Goal: Task Accomplishment & Management: Use online tool/utility

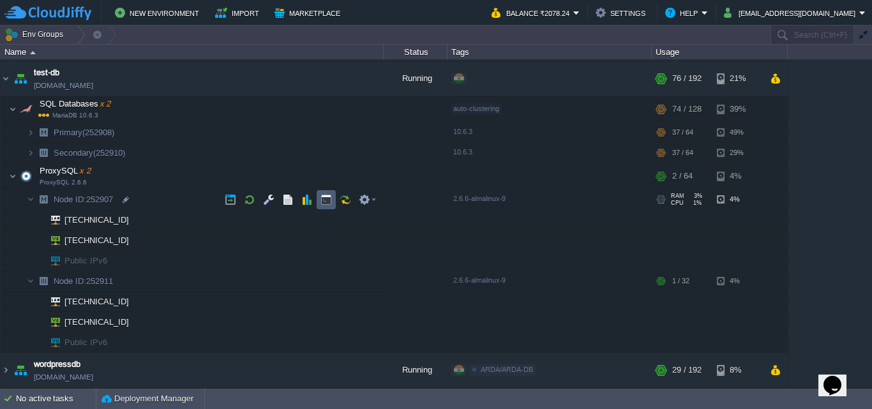
scroll to position [211, 0]
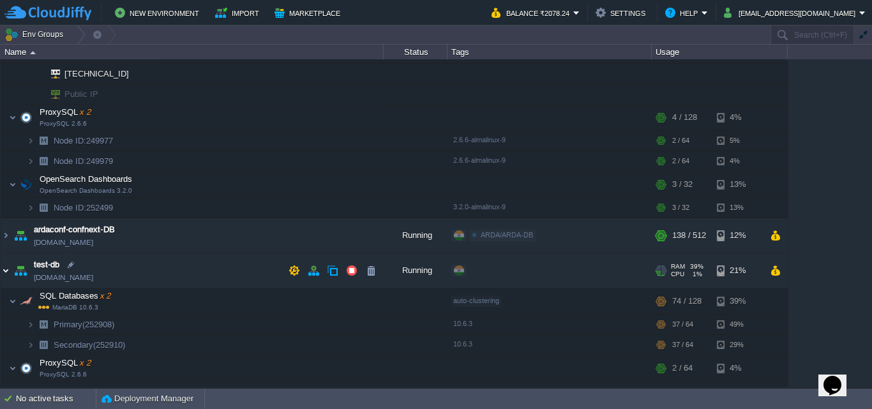
click at [4, 269] on img at bounding box center [6, 271] width 10 height 34
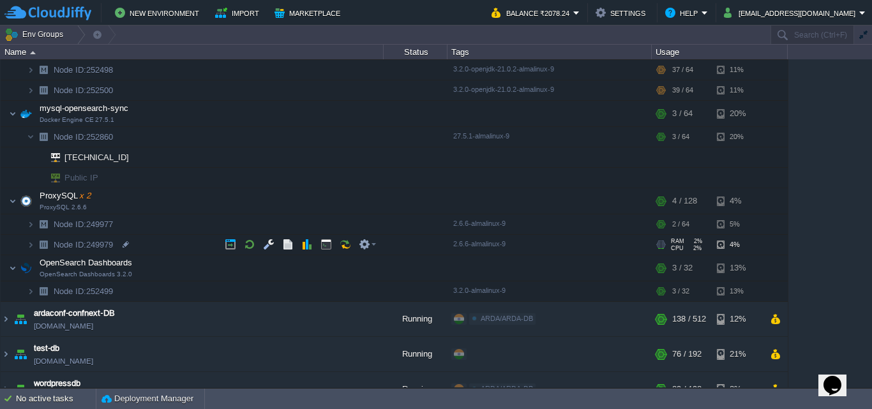
scroll to position [148, 0]
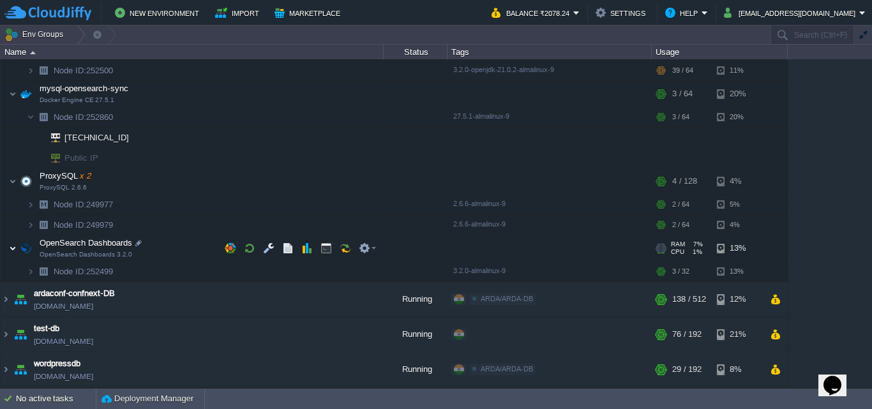
click at [11, 250] on img at bounding box center [13, 249] width 8 height 26
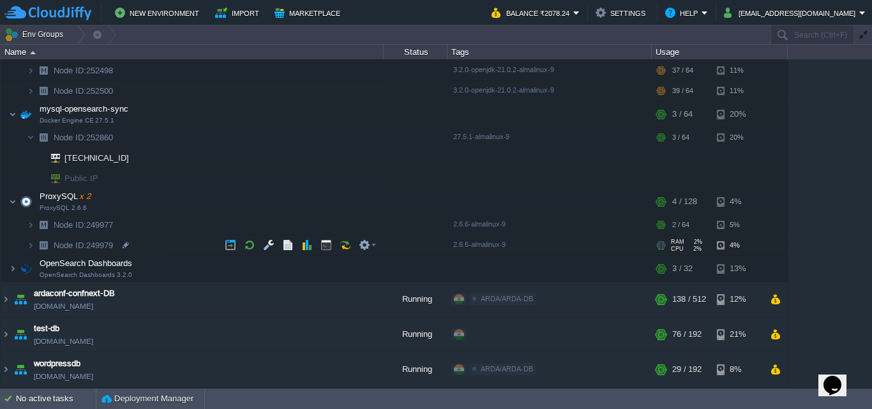
scroll to position [127, 0]
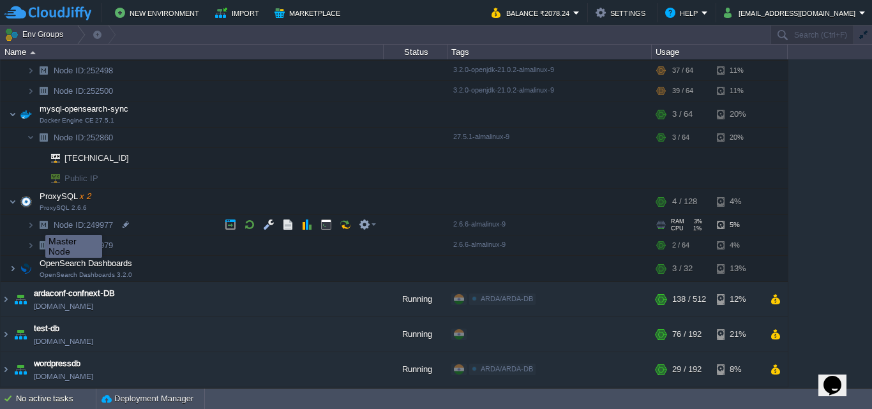
click at [36, 224] on img at bounding box center [43, 225] width 18 height 20
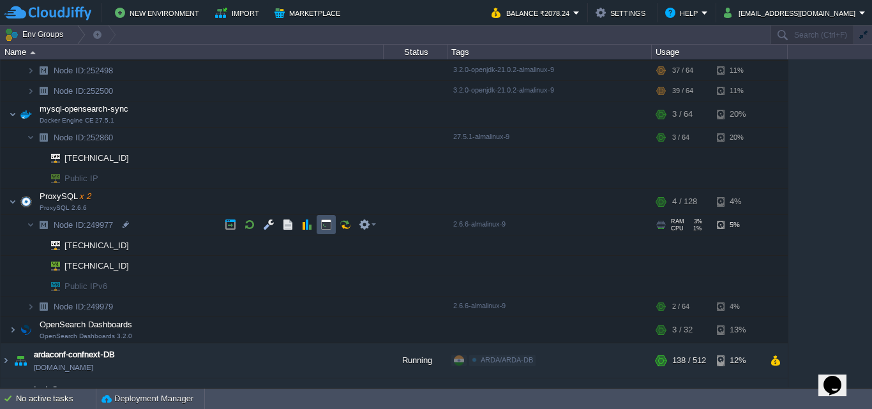
click at [323, 227] on button "button" at bounding box center [326, 224] width 11 height 11
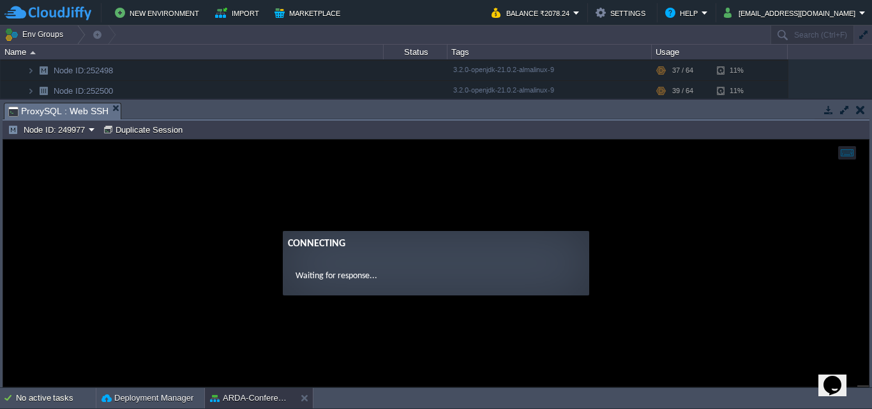
scroll to position [0, 0]
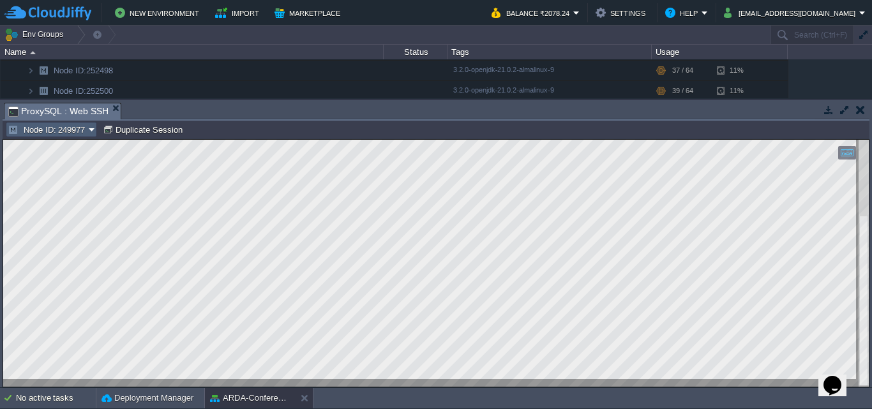
click at [80, 136] on td "Node ID: 249977" at bounding box center [51, 129] width 91 height 15
click at [862, 112] on button "button" at bounding box center [860, 109] width 9 height 11
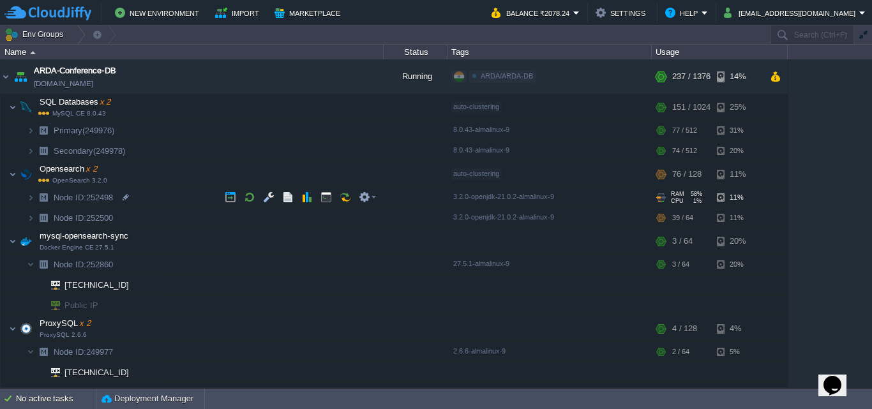
scroll to position [128, 0]
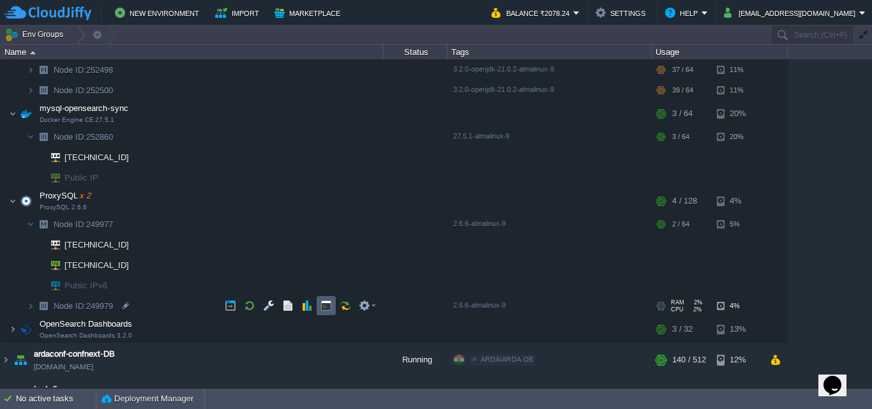
click at [331, 306] on button "button" at bounding box center [326, 305] width 11 height 11
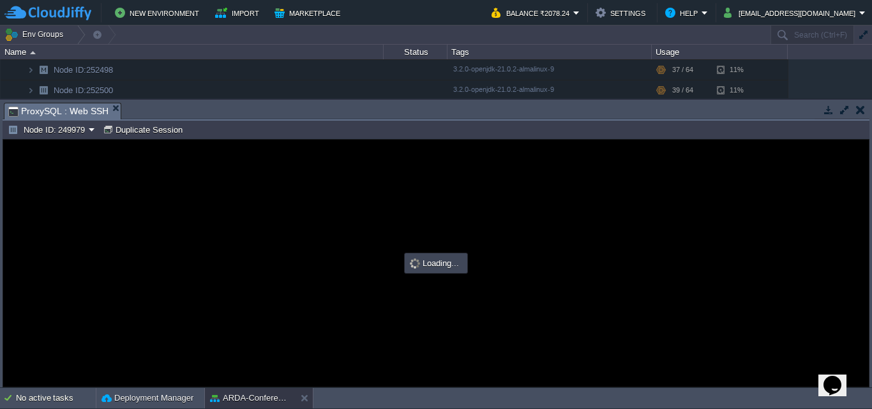
scroll to position [0, 0]
type input "#000000"
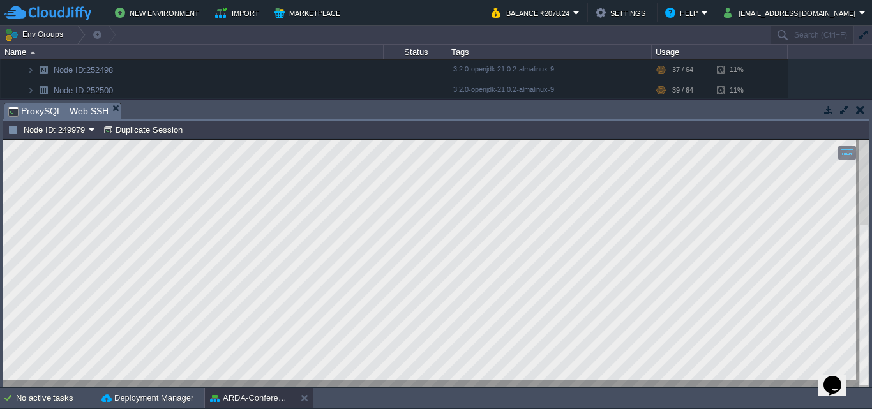
click at [860, 108] on button "button" at bounding box center [860, 109] width 9 height 11
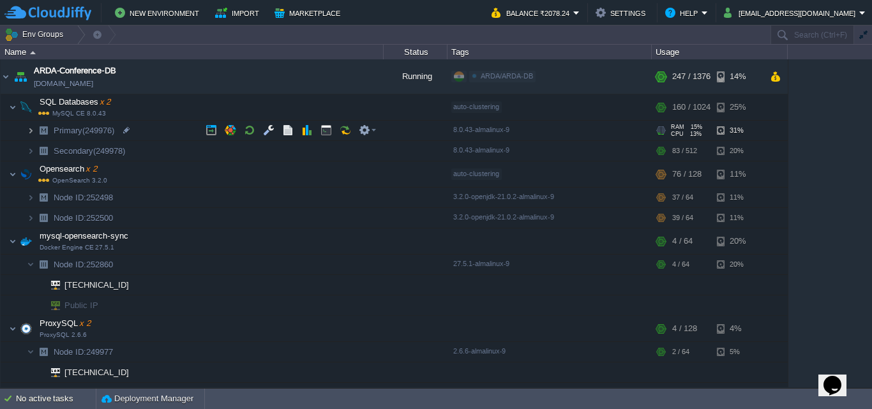
click at [33, 132] on img at bounding box center [31, 131] width 8 height 20
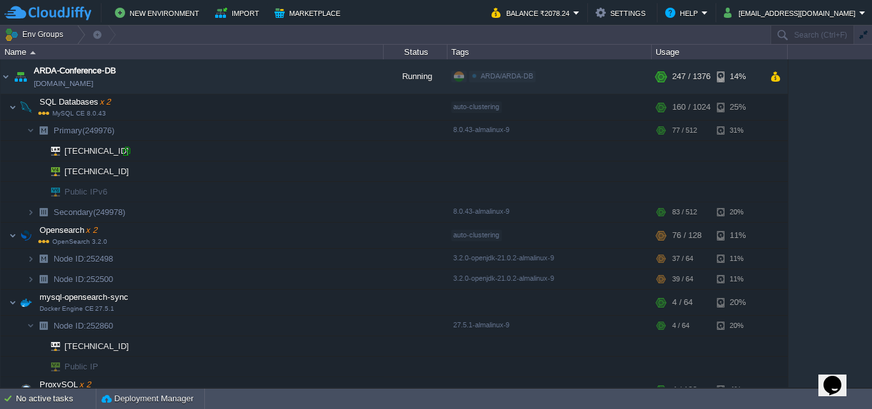
click at [126, 150] on div at bounding box center [126, 151] width 11 height 11
click at [308, 132] on button "button" at bounding box center [306, 130] width 11 height 11
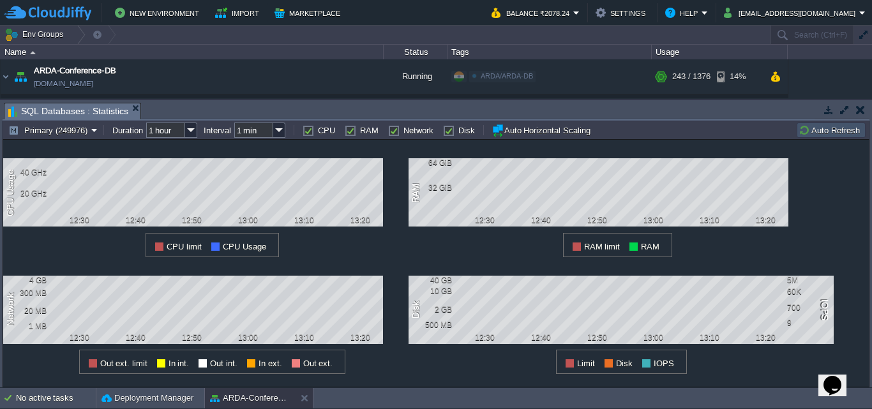
click at [860, 109] on button "button" at bounding box center [860, 109] width 9 height 11
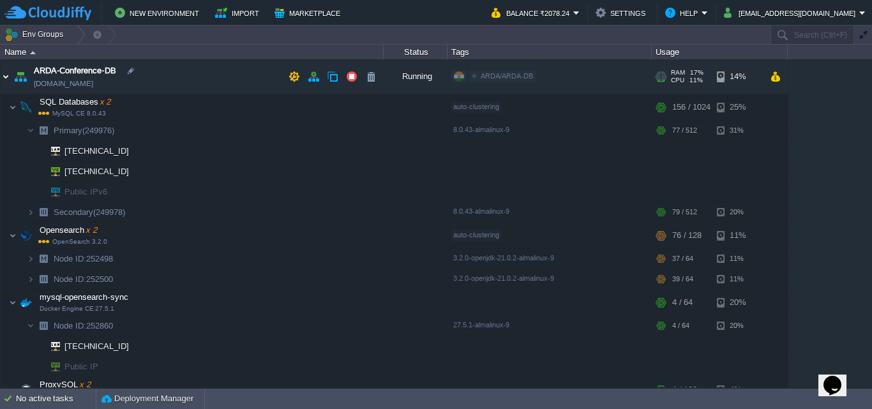
click at [5, 79] on img at bounding box center [6, 76] width 10 height 34
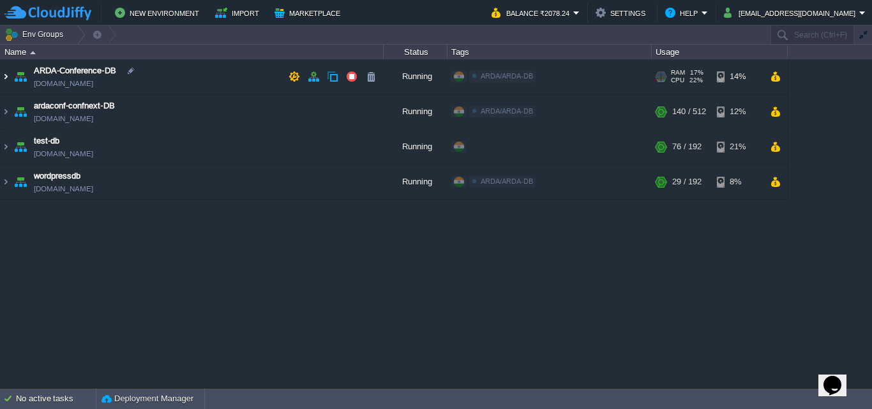
click at [6, 75] on img at bounding box center [6, 76] width 10 height 34
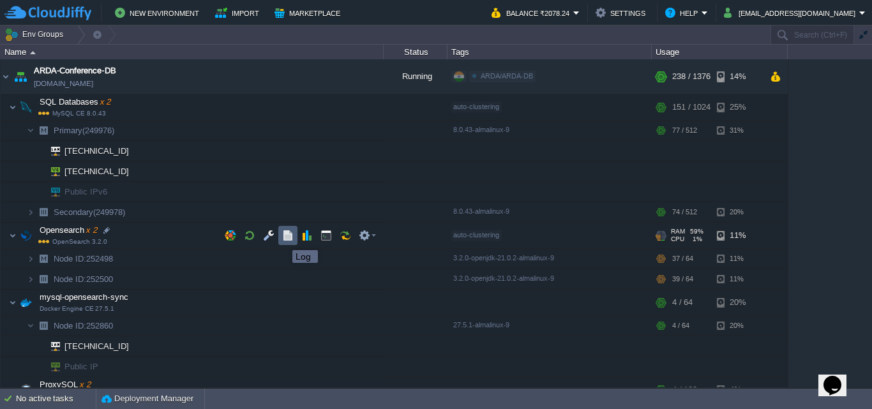
click at [282, 239] on button "button" at bounding box center [287, 235] width 11 height 11
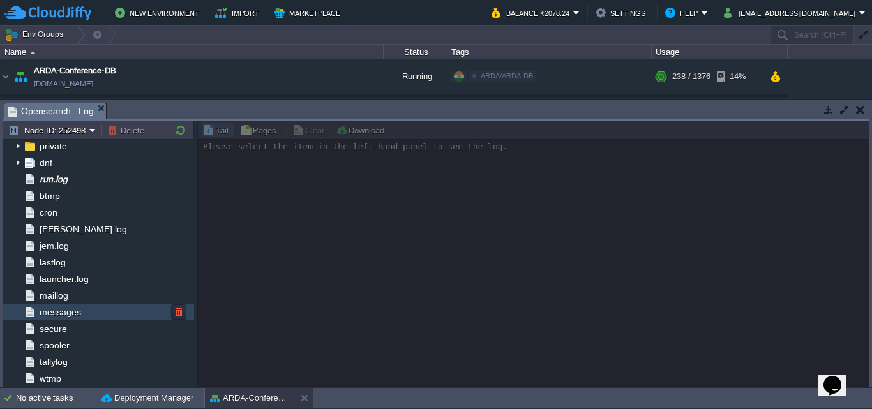
scroll to position [21, 0]
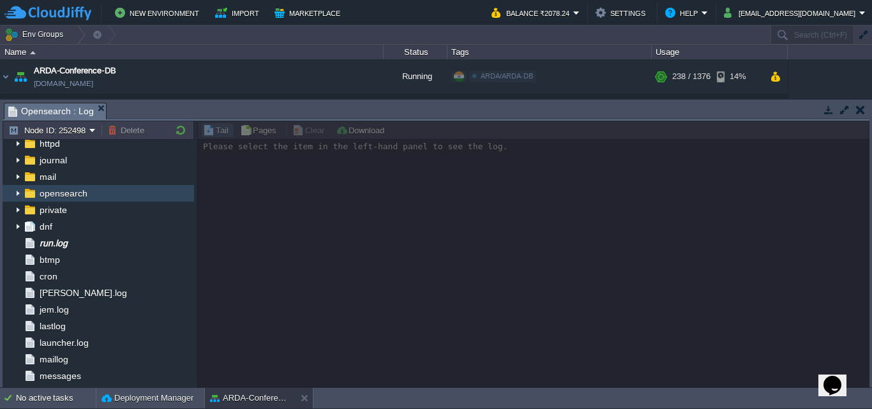
click at [21, 189] on img at bounding box center [18, 193] width 10 height 17
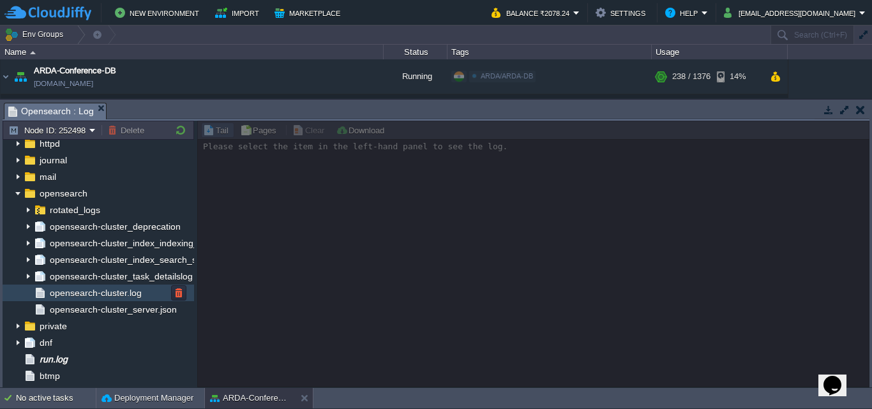
click at [107, 294] on span "opensearch-cluster.log" at bounding box center [95, 292] width 96 height 11
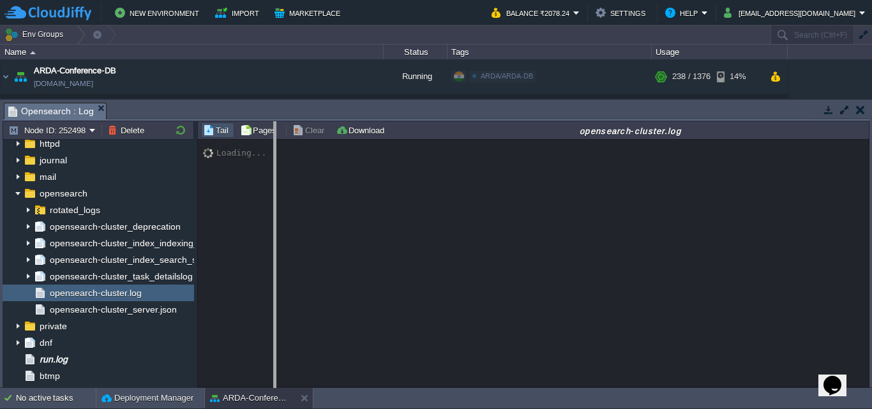
drag, startPoint x: 195, startPoint y: 265, endPoint x: 275, endPoint y: 271, distance: 79.5
click at [275, 271] on body "New Environment Import Marketplace Bonus ₹0.00 Upgrade Account Balance ₹2078.24…" at bounding box center [436, 204] width 872 height 409
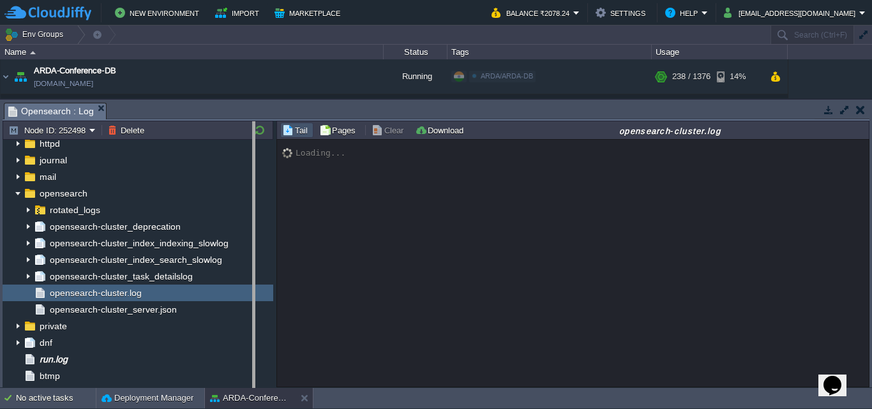
drag, startPoint x: 275, startPoint y: 271, endPoint x: 252, endPoint y: 271, distance: 23.0
click at [252, 271] on body "New Environment Import Marketplace Bonus ₹0.00 Upgrade Account Balance ₹2078.24…" at bounding box center [436, 204] width 872 height 409
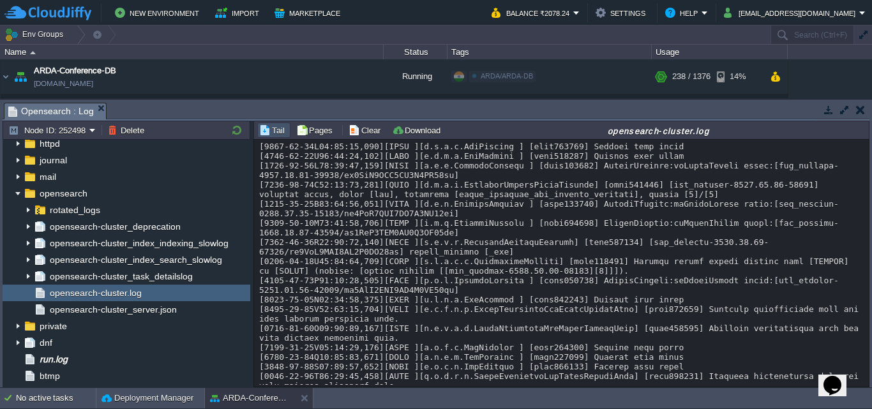
scroll to position [2973, 0]
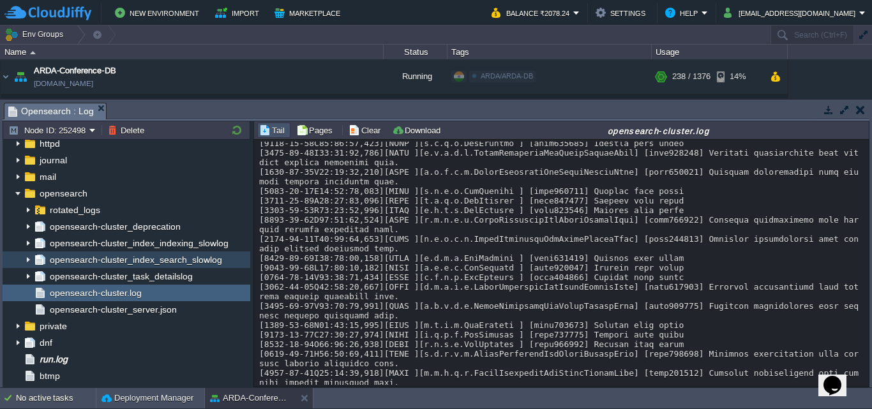
click at [27, 265] on img at bounding box center [28, 260] width 10 height 17
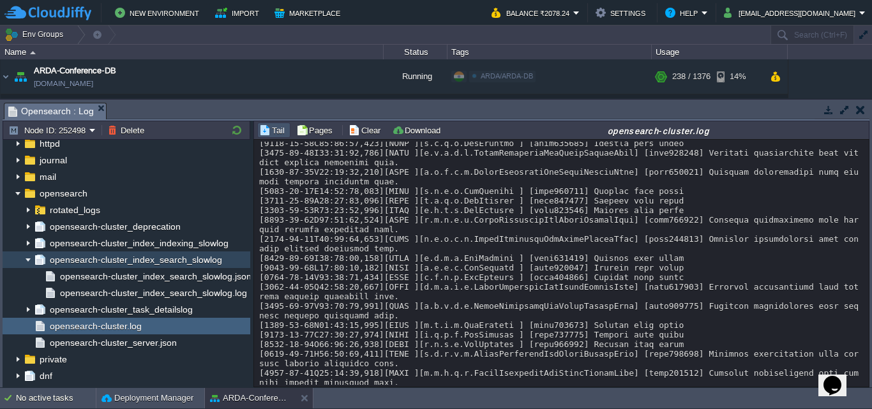
click at [27, 265] on img at bounding box center [28, 260] width 10 height 17
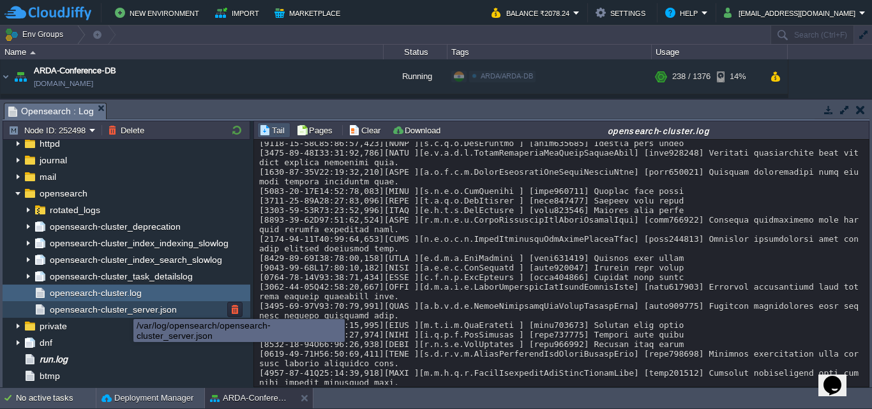
click at [124, 308] on span "opensearch-cluster_server.json" at bounding box center [113, 309] width 132 height 11
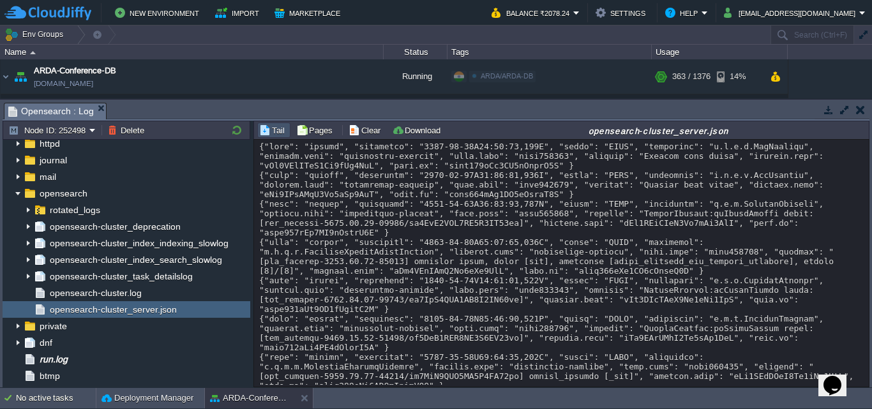
scroll to position [7447, 0]
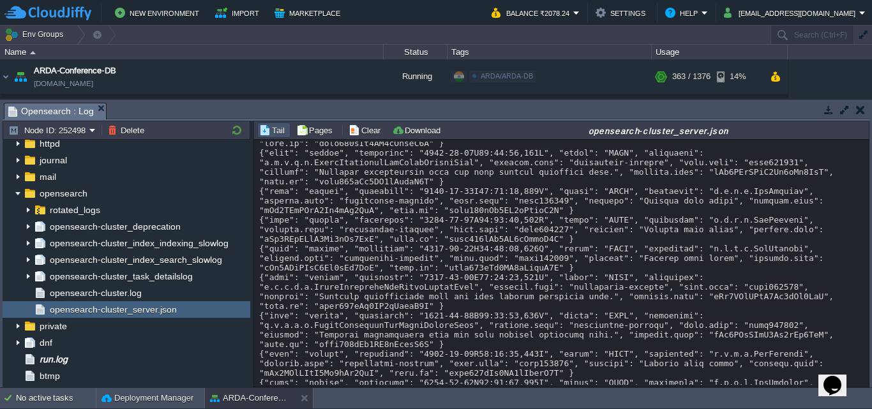
click at [858, 113] on button "button" at bounding box center [860, 109] width 9 height 11
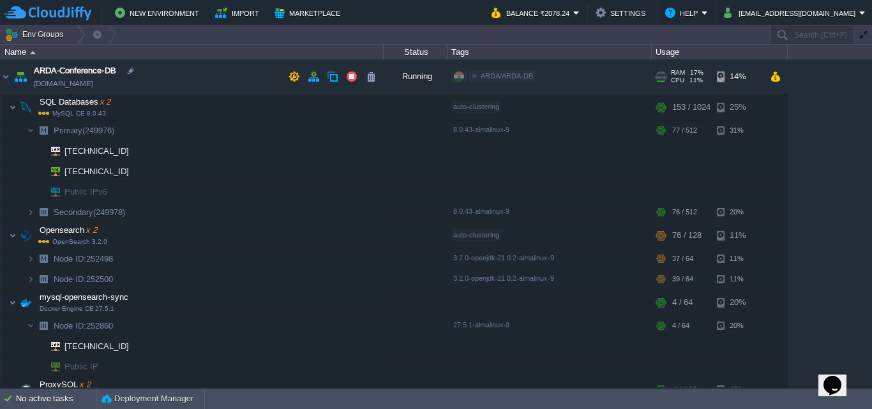
click at [10, 76] on img at bounding box center [6, 76] width 10 height 34
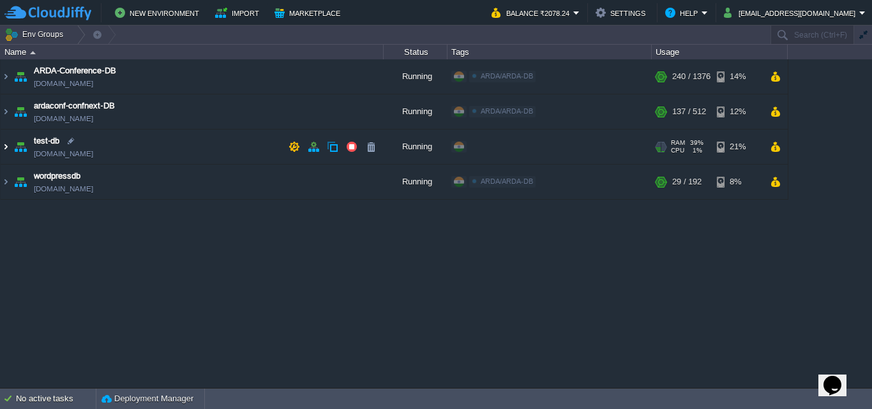
click at [6, 149] on img at bounding box center [6, 147] width 10 height 34
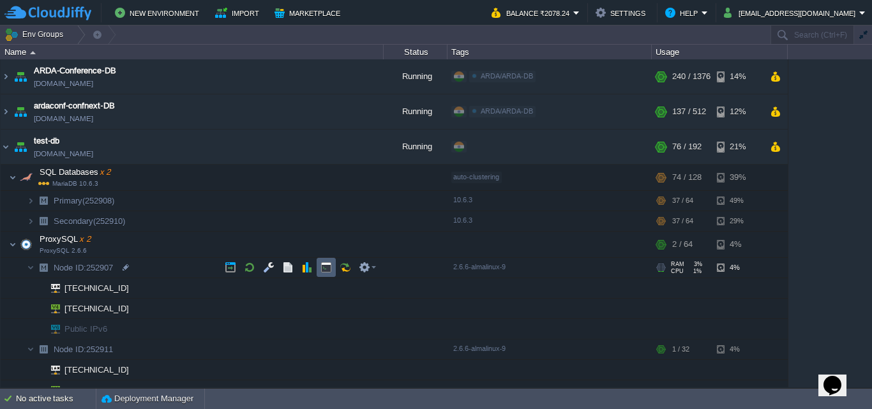
click at [323, 271] on button "button" at bounding box center [326, 267] width 11 height 11
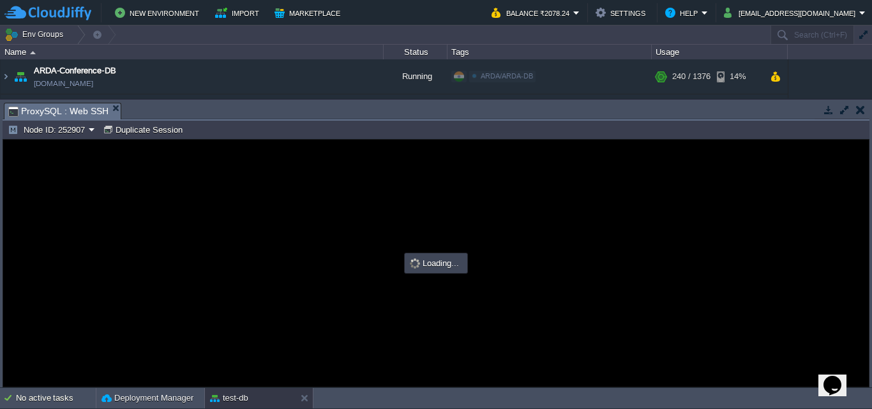
scroll to position [0, 0]
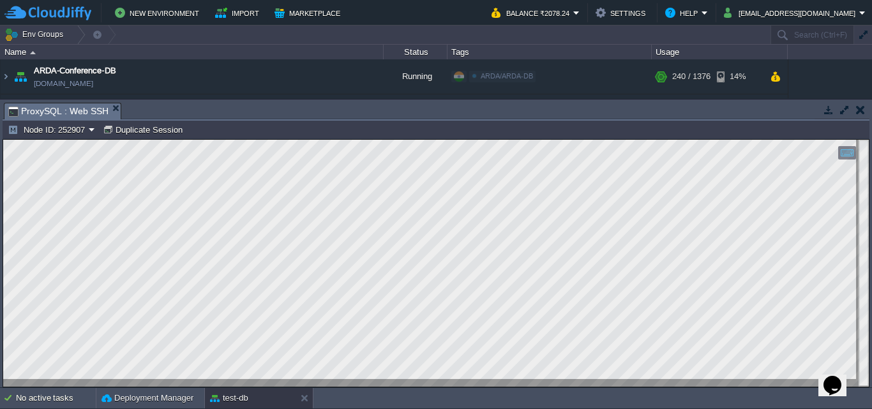
type input "#000000"
click at [89, 133] on button "Node ID: 252907" at bounding box center [48, 129] width 81 height 11
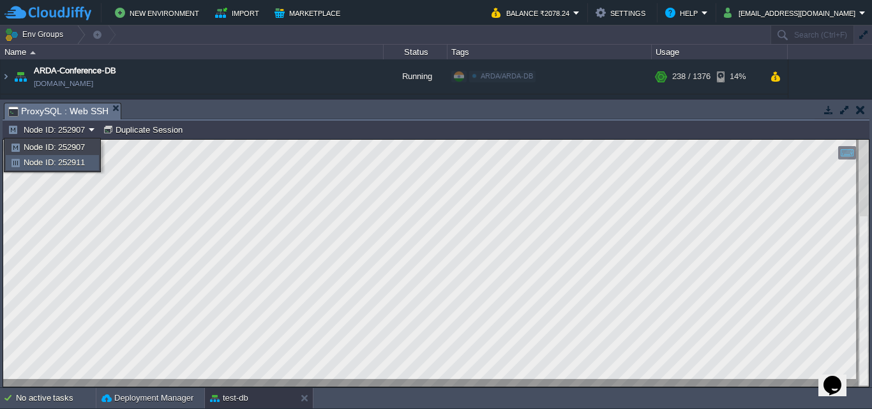
click at [80, 160] on span "Node ID: 252911" at bounding box center [54, 163] width 61 height 10
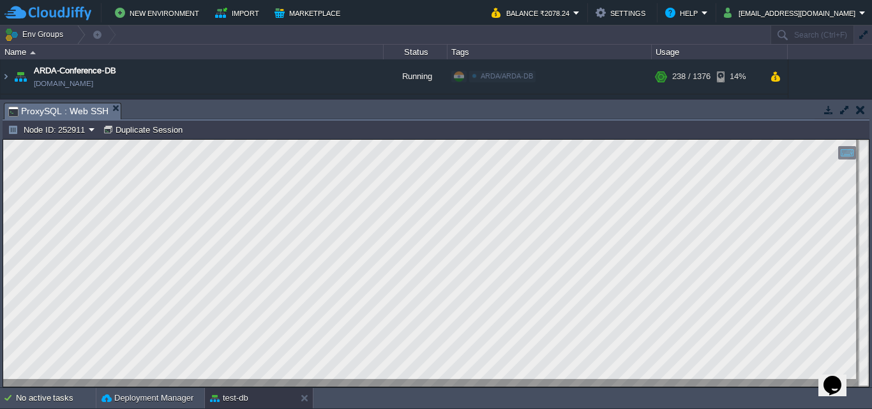
type input "#000000"
click at [95, 126] on em "Node ID: 252911" at bounding box center [51, 129] width 87 height 11
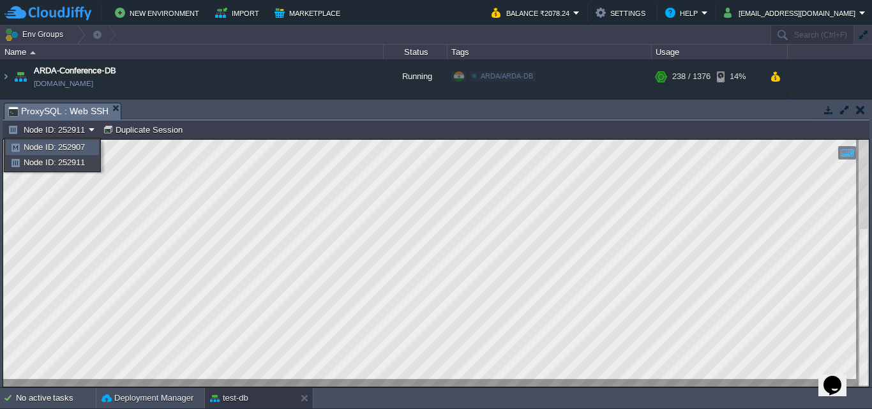
click at [69, 150] on span "Node ID: 252907" at bounding box center [54, 147] width 61 height 10
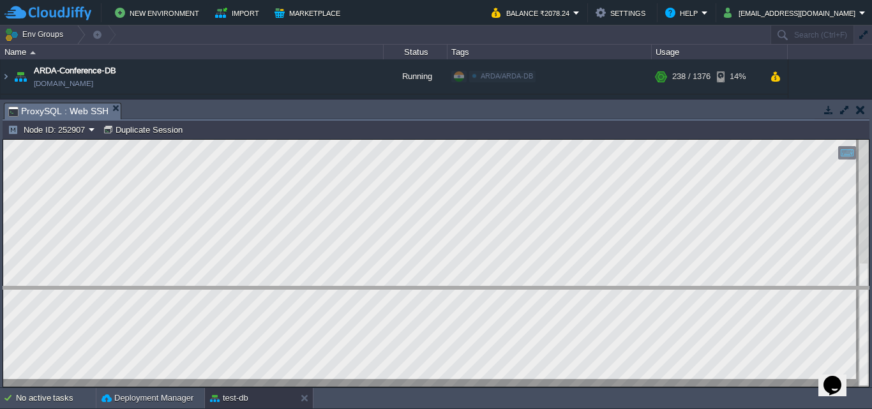
drag, startPoint x: 314, startPoint y: 103, endPoint x: 317, endPoint y: 289, distance: 185.2
click at [317, 289] on body "New Environment Import Marketplace Bonus ₹0.00 Upgrade Account Balance ₹2078.24…" at bounding box center [436, 204] width 872 height 409
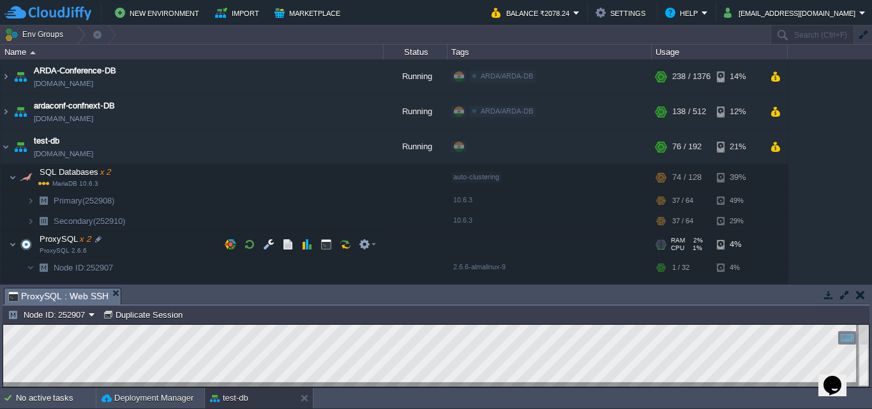
scroll to position [64, 0]
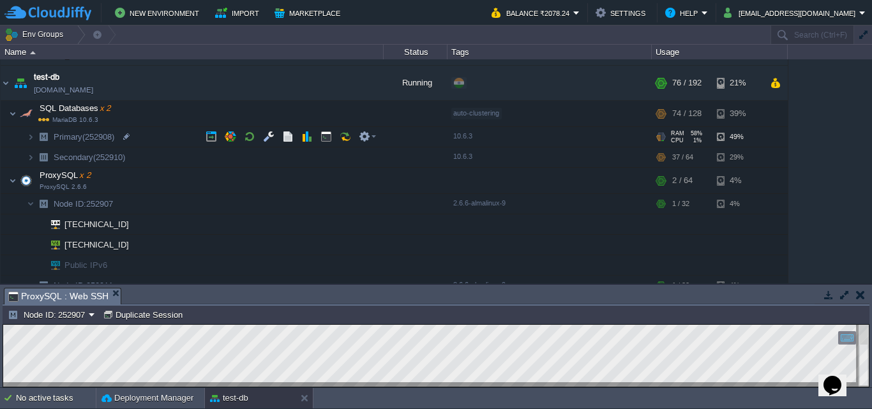
click at [35, 137] on img at bounding box center [43, 137] width 18 height 20
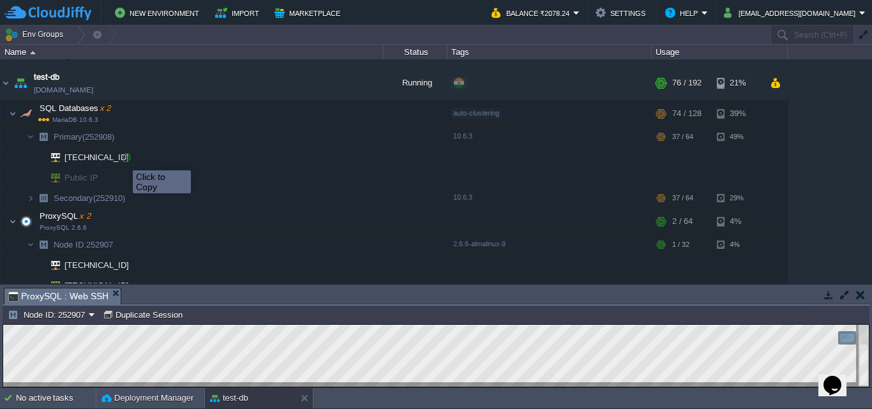
click at [127, 158] on div at bounding box center [126, 157] width 11 height 11
type input "[TECHNICAL_ID]"
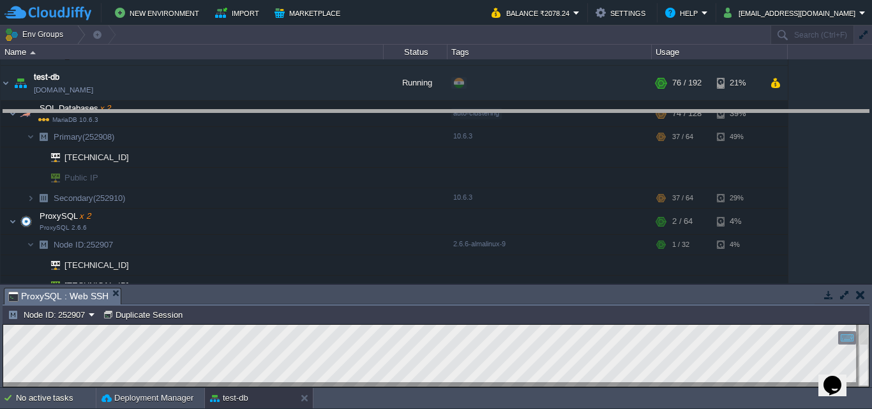
drag, startPoint x: 321, startPoint y: 289, endPoint x: 344, endPoint y: 77, distance: 213.3
click at [344, 77] on body "New Environment Import Marketplace Bonus ₹0.00 Upgrade Account Balance ₹2078.24…" at bounding box center [436, 204] width 872 height 409
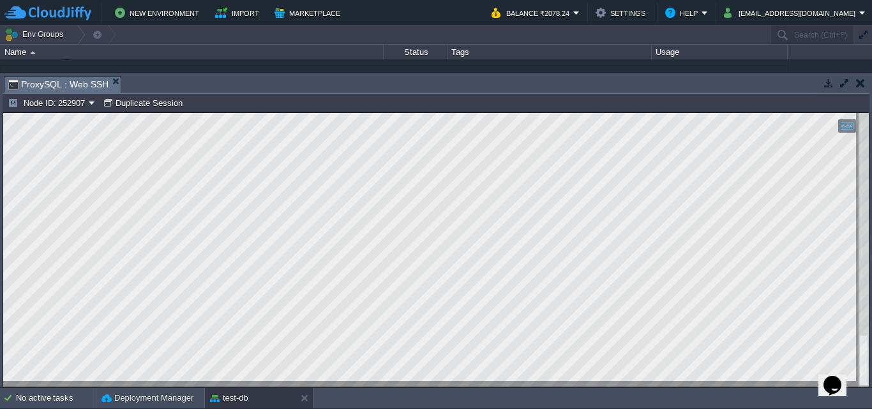
click at [857, 87] on button "button" at bounding box center [860, 82] width 9 height 11
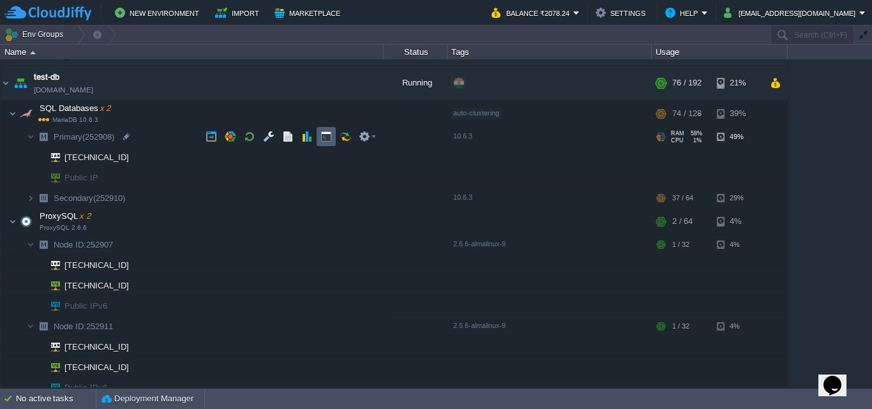
click at [322, 137] on button "button" at bounding box center [326, 136] width 11 height 11
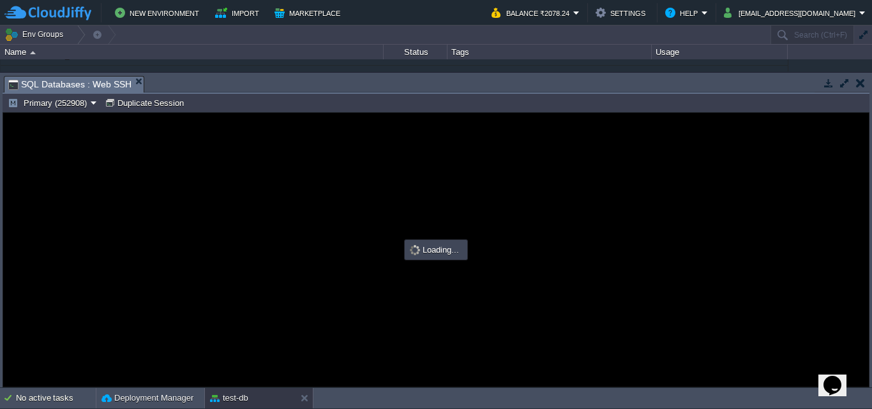
scroll to position [0, 0]
type input "#000000"
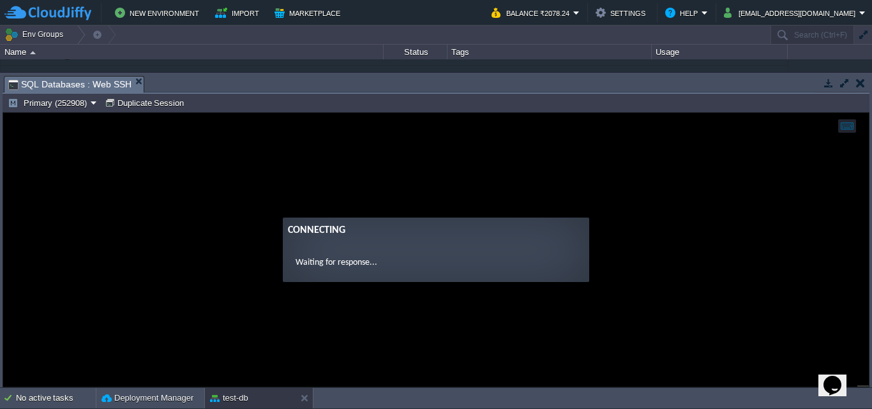
click at [865, 80] on button "button" at bounding box center [860, 82] width 9 height 11
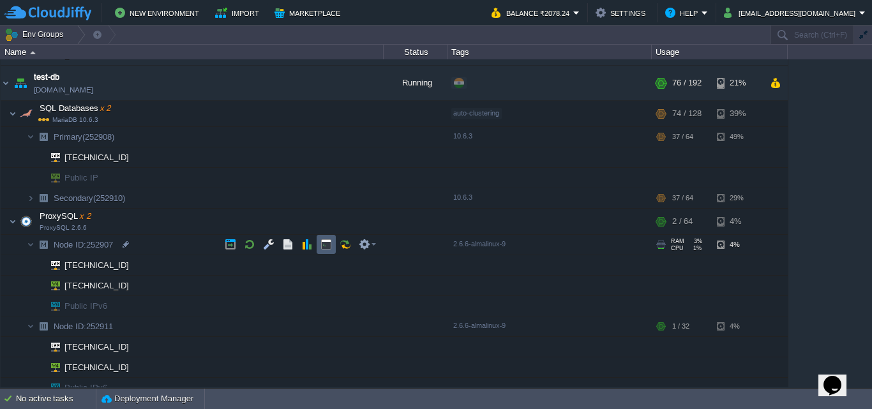
click at [322, 248] on button "button" at bounding box center [326, 244] width 11 height 11
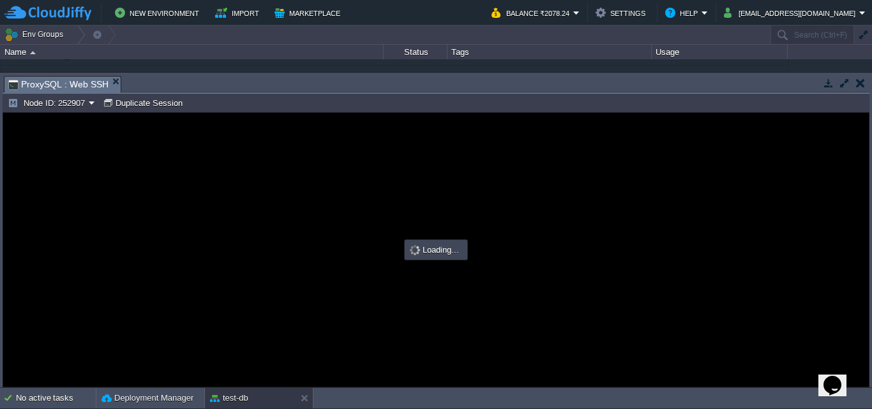
type input "#000000"
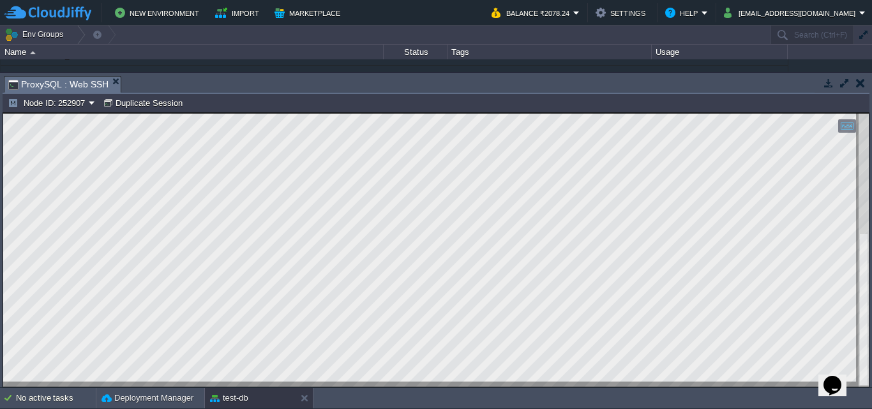
click at [3, 344] on div at bounding box center [436, 249] width 867 height 275
click at [858, 82] on button "button" at bounding box center [860, 82] width 9 height 11
